Goal: Navigation & Orientation: Find specific page/section

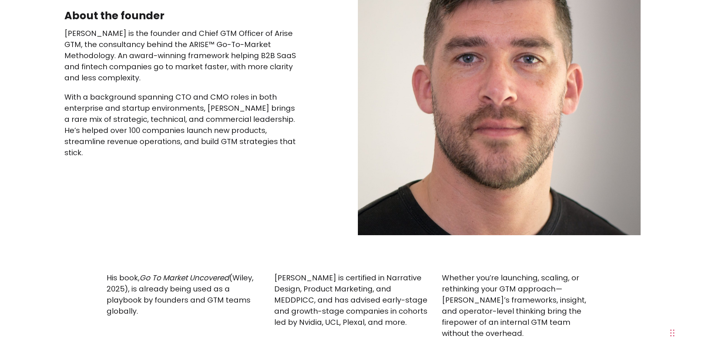
scroll to position [888, 0]
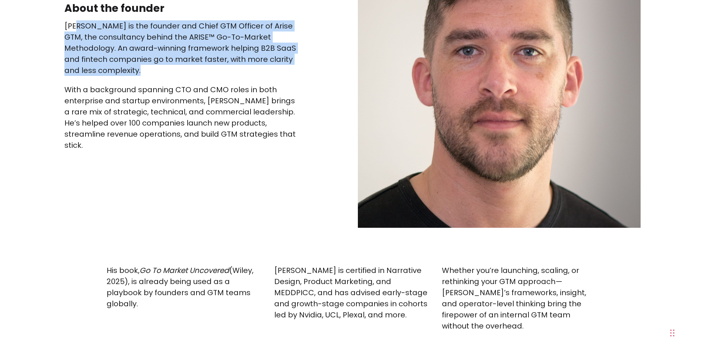
drag, startPoint x: 79, startPoint y: 30, endPoint x: 234, endPoint y: 72, distance: 161.1
click at [234, 72] on p "Paul Sullivan is the founder and Chief GTM Officer of Arise GTM, the consultanc…" at bounding box center [180, 48] width 233 height 56
click at [223, 76] on p "Paul Sullivan is the founder and Chief GTM Officer of Arise GTM, the consultanc…" at bounding box center [180, 48] width 233 height 56
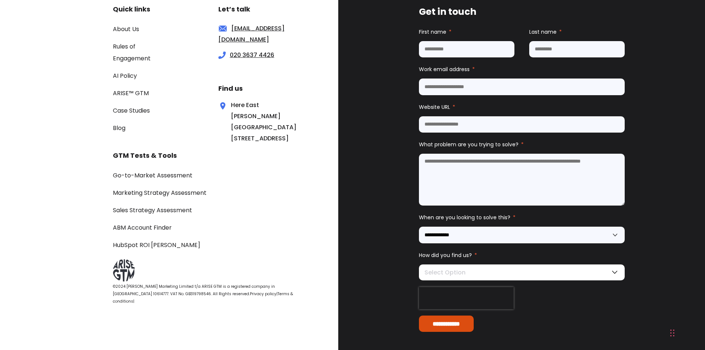
scroll to position [3330, 0]
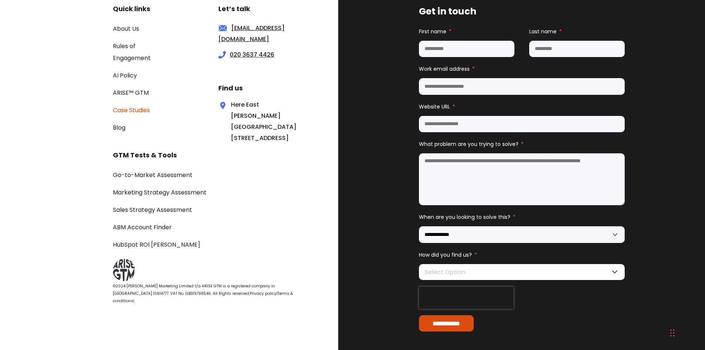
click at [137, 109] on link "Case Studies" at bounding box center [131, 110] width 37 height 9
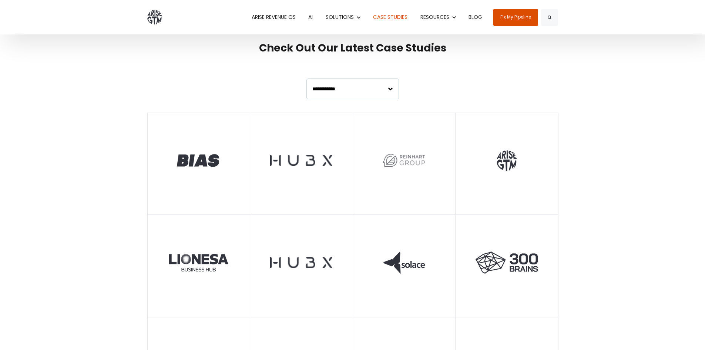
scroll to position [259, 0]
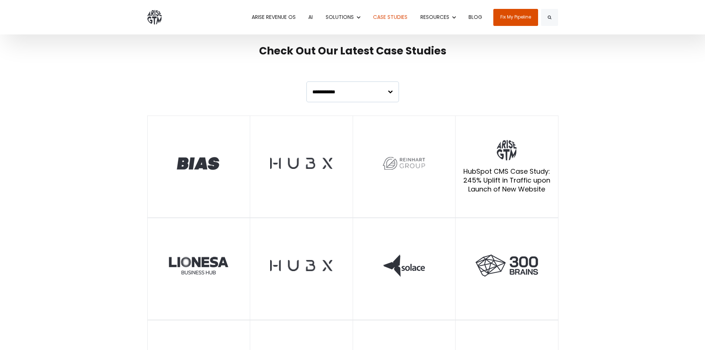
click at [508, 156] on img at bounding box center [507, 150] width 20 height 20
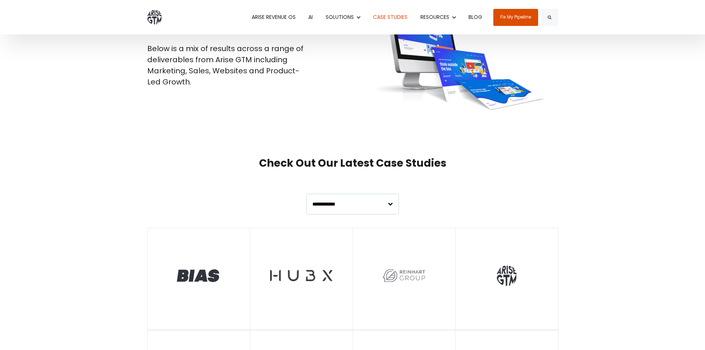
scroll to position [0, 0]
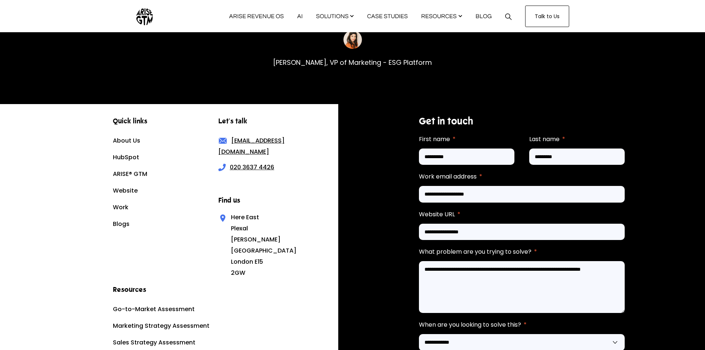
scroll to position [1813, 0]
